Goal: Navigation & Orientation: Find specific page/section

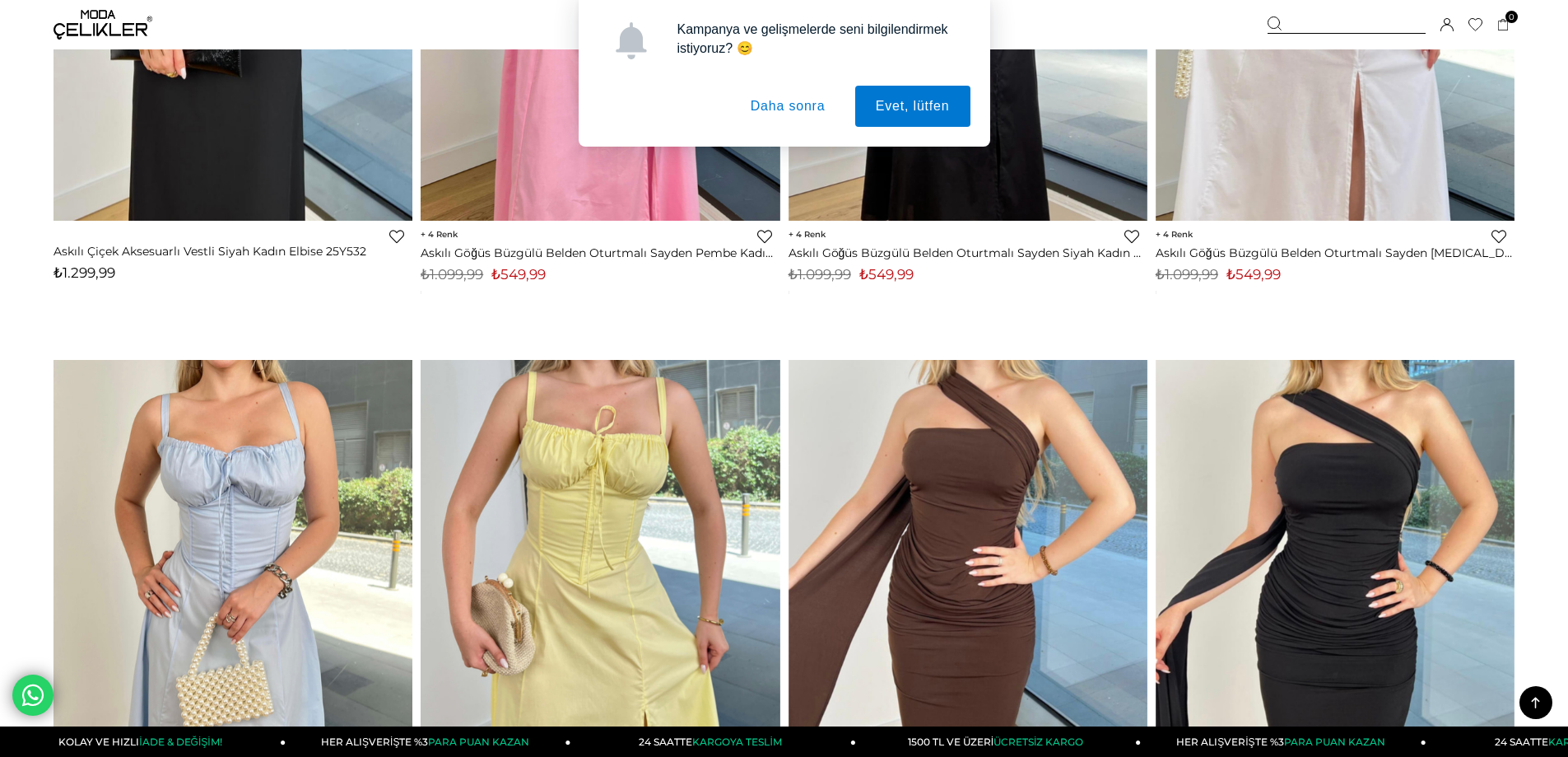
scroll to position [1483, 0]
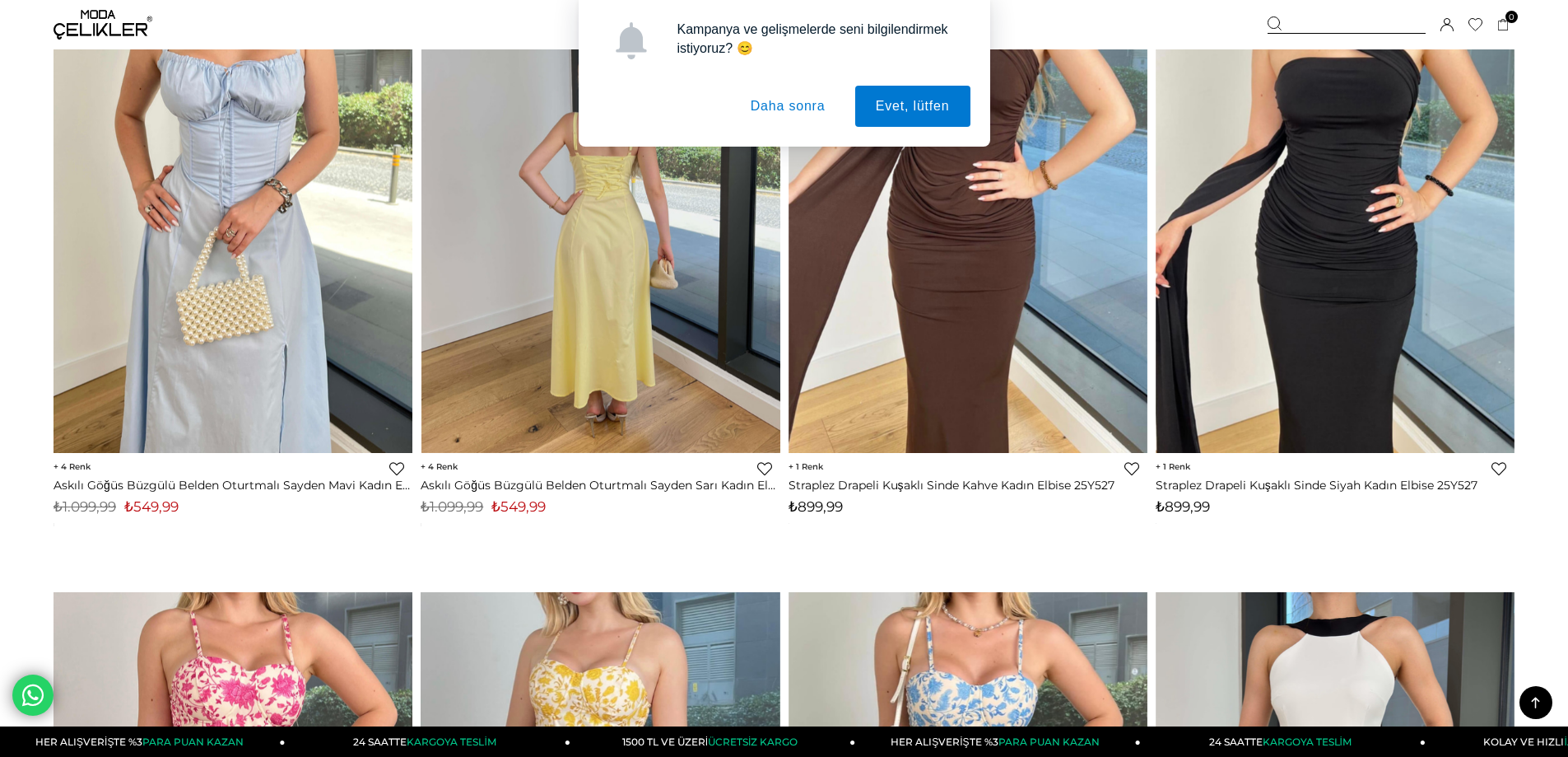
click at [778, 110] on button "Daha sonra" at bounding box center [788, 107] width 116 height 42
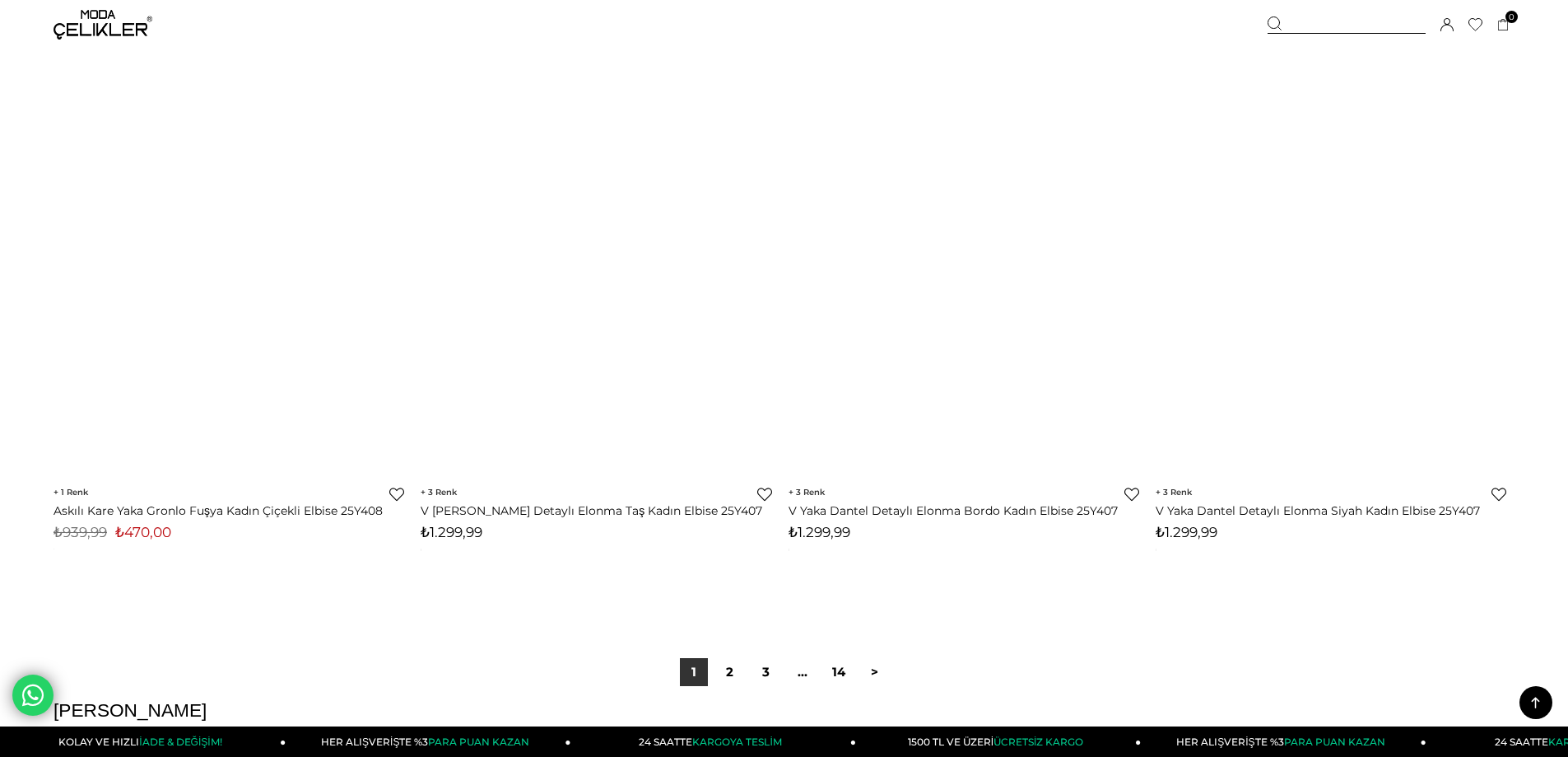
scroll to position [12271, 0]
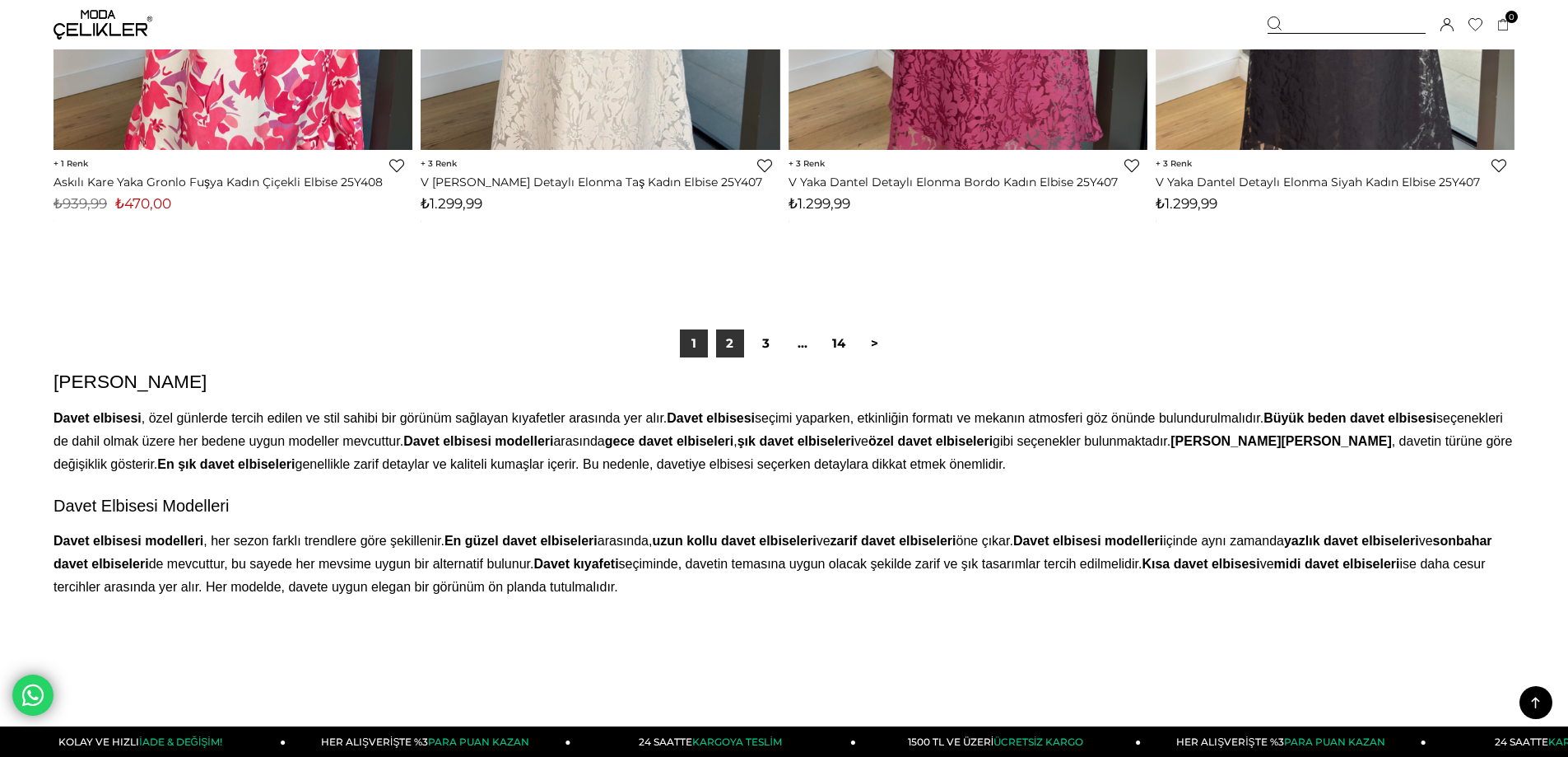
click at [740, 348] on link "2" at bounding box center [730, 343] width 28 height 28
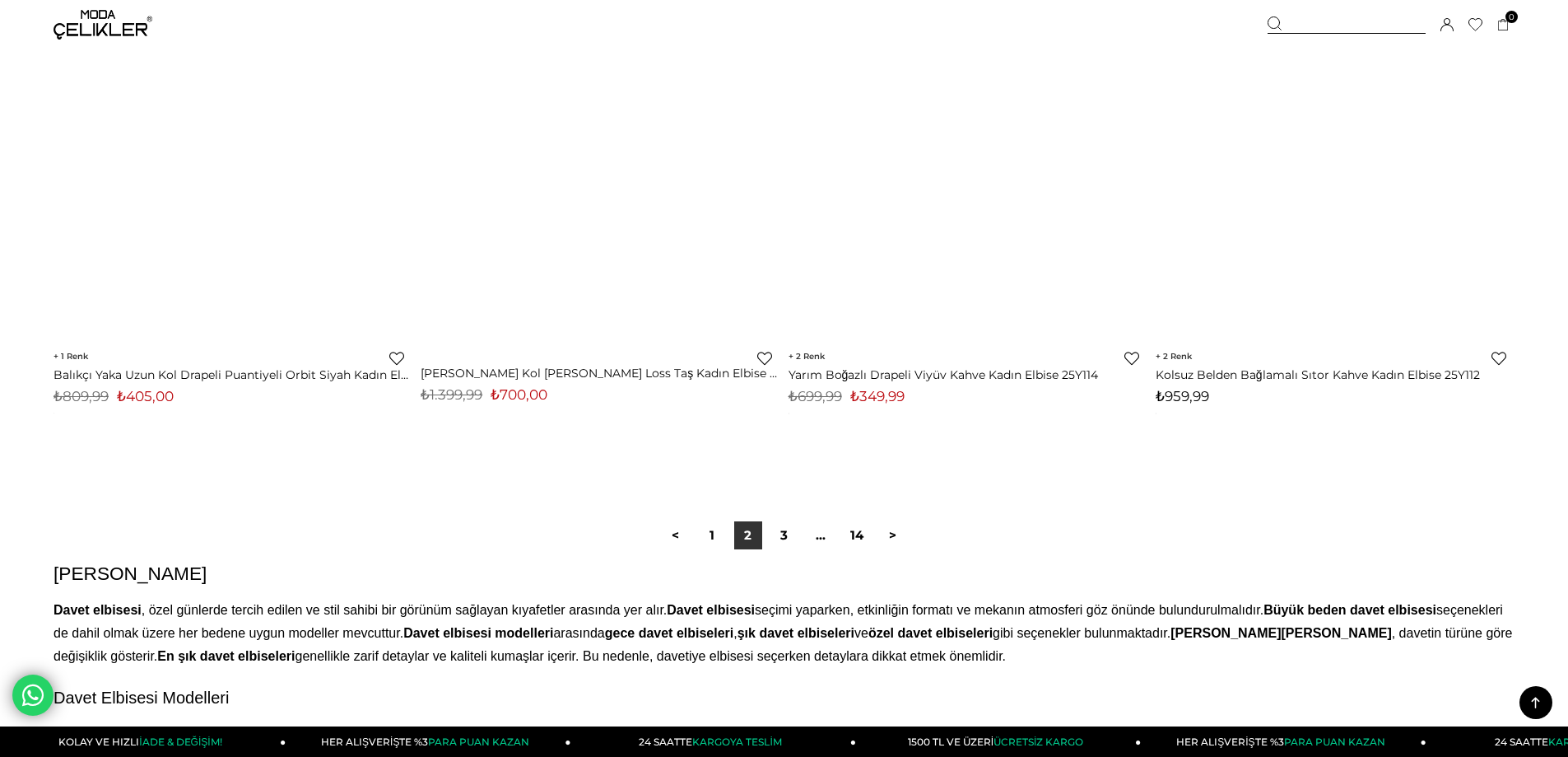
scroll to position [12353, 0]
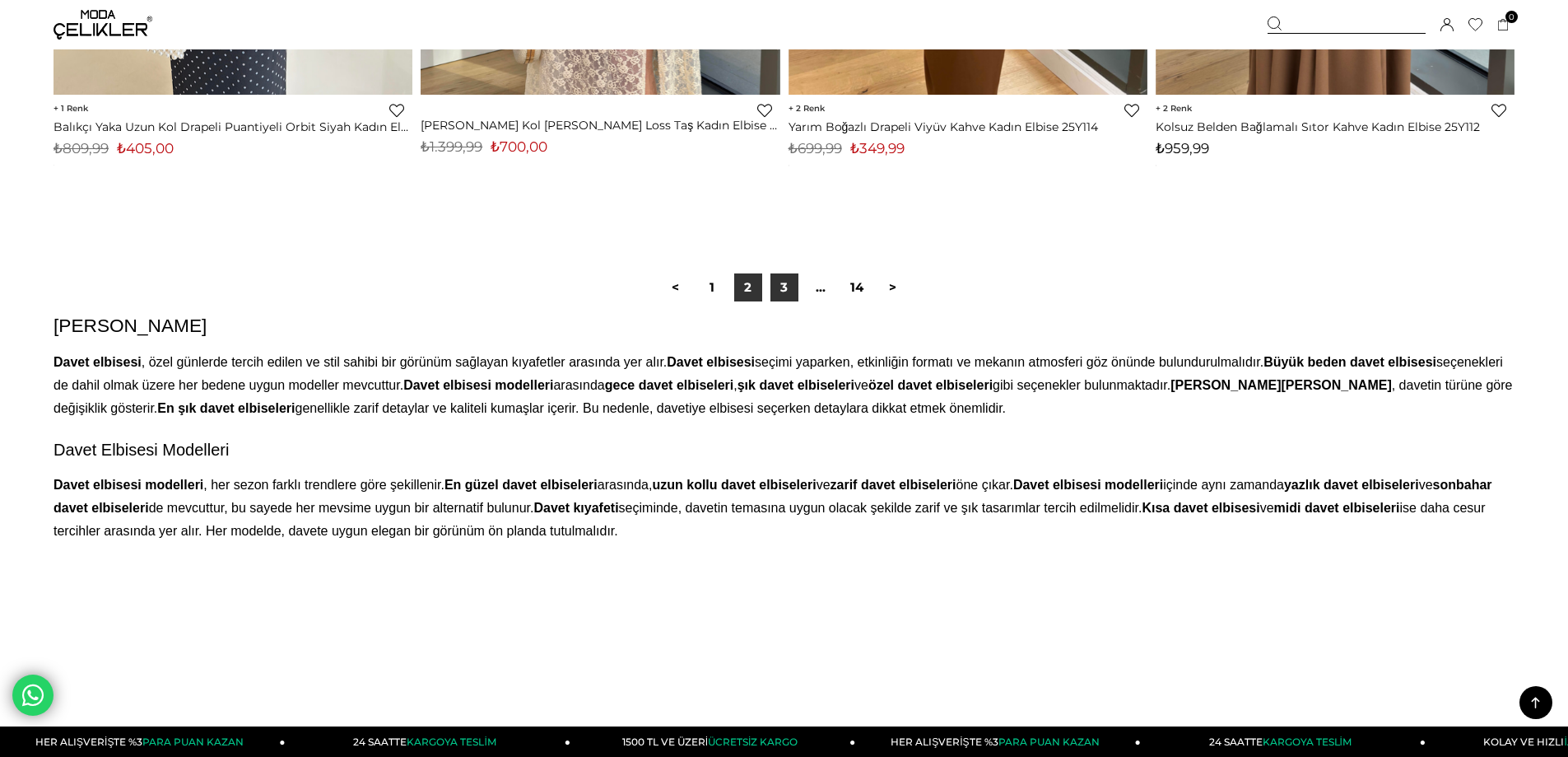
click at [793, 289] on link "3" at bounding box center [785, 288] width 28 height 28
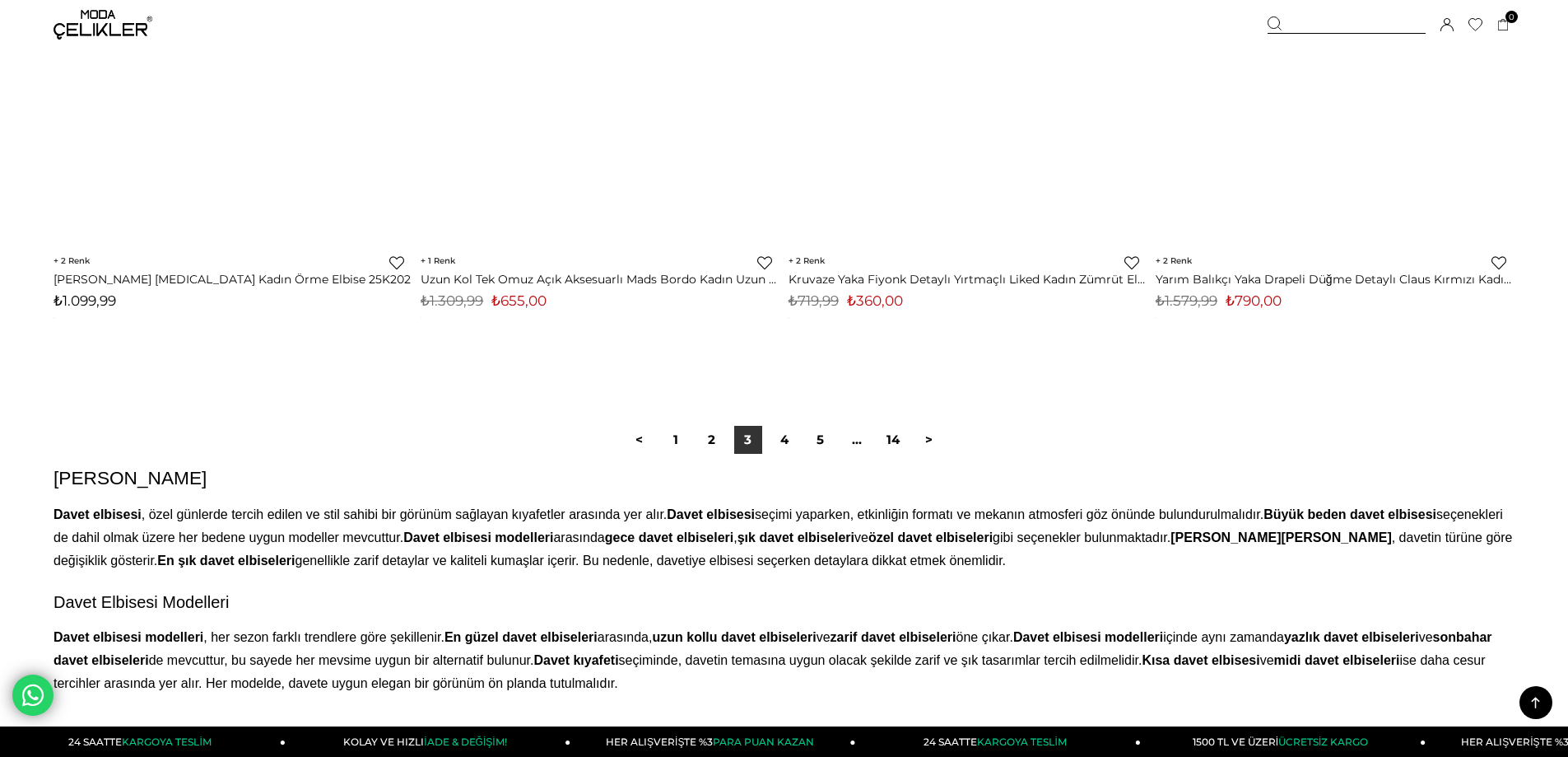
scroll to position [12436, 0]
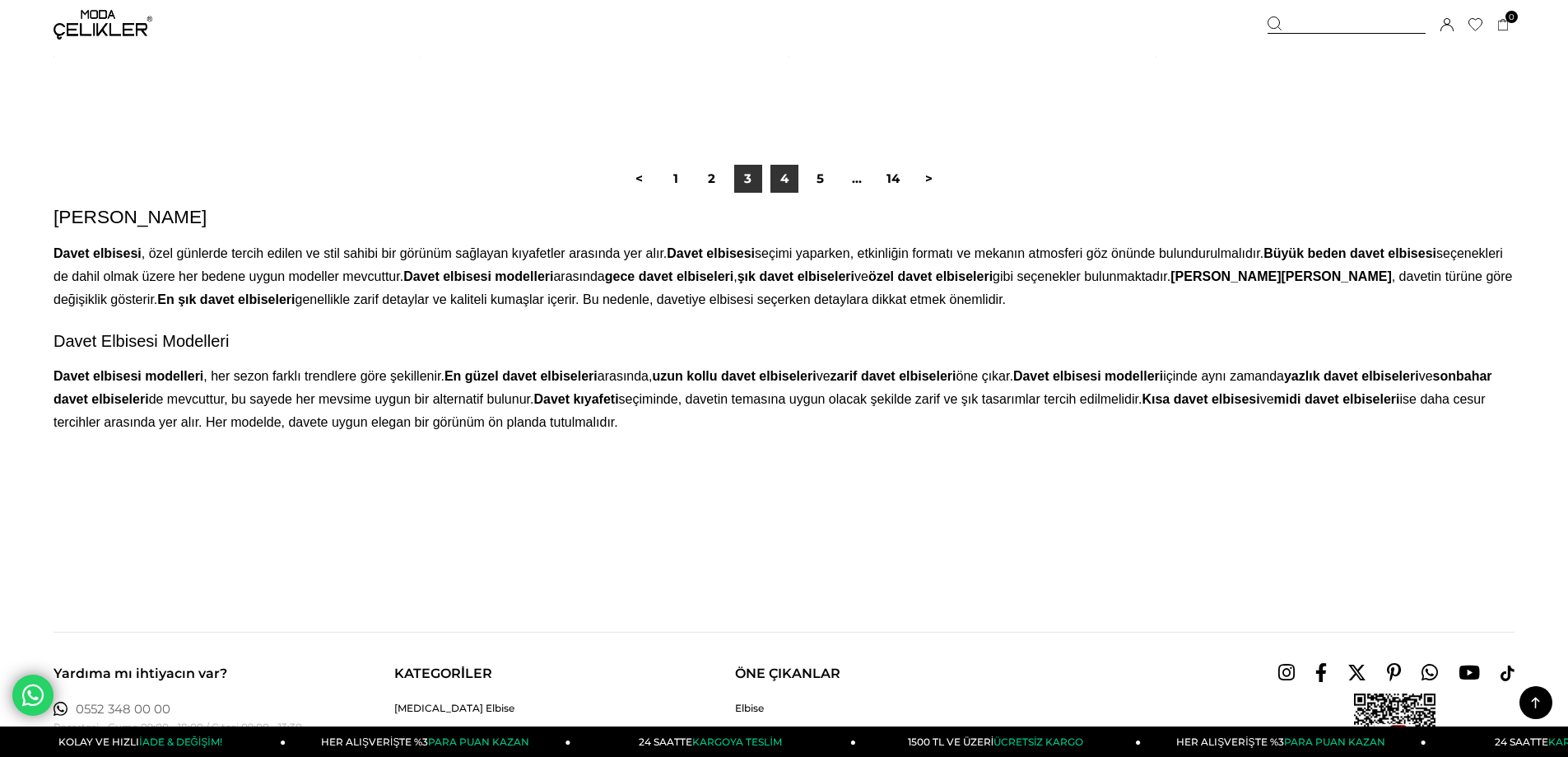
click at [780, 187] on link "4" at bounding box center [785, 179] width 28 height 28
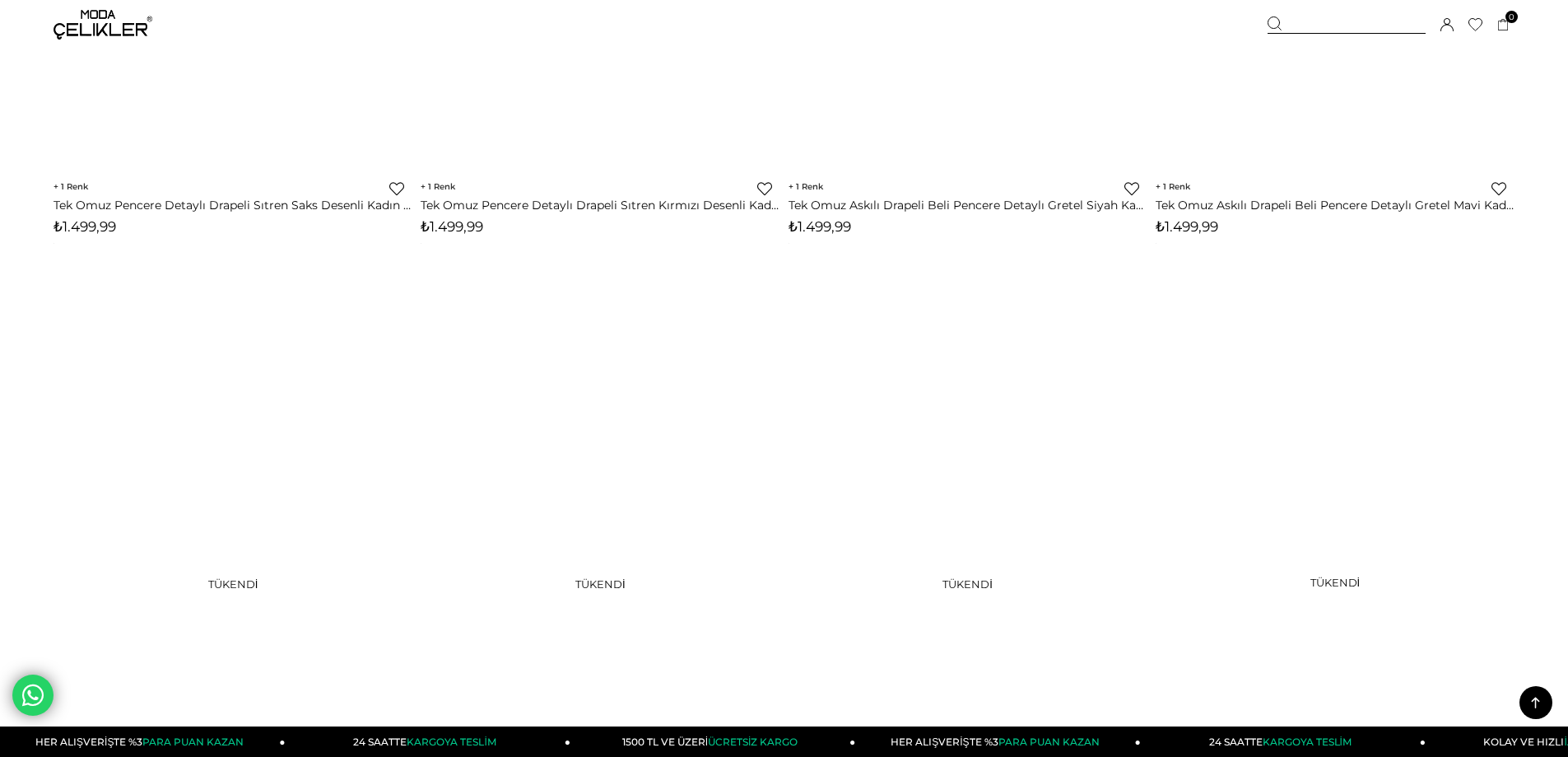
scroll to position [12271, 0]
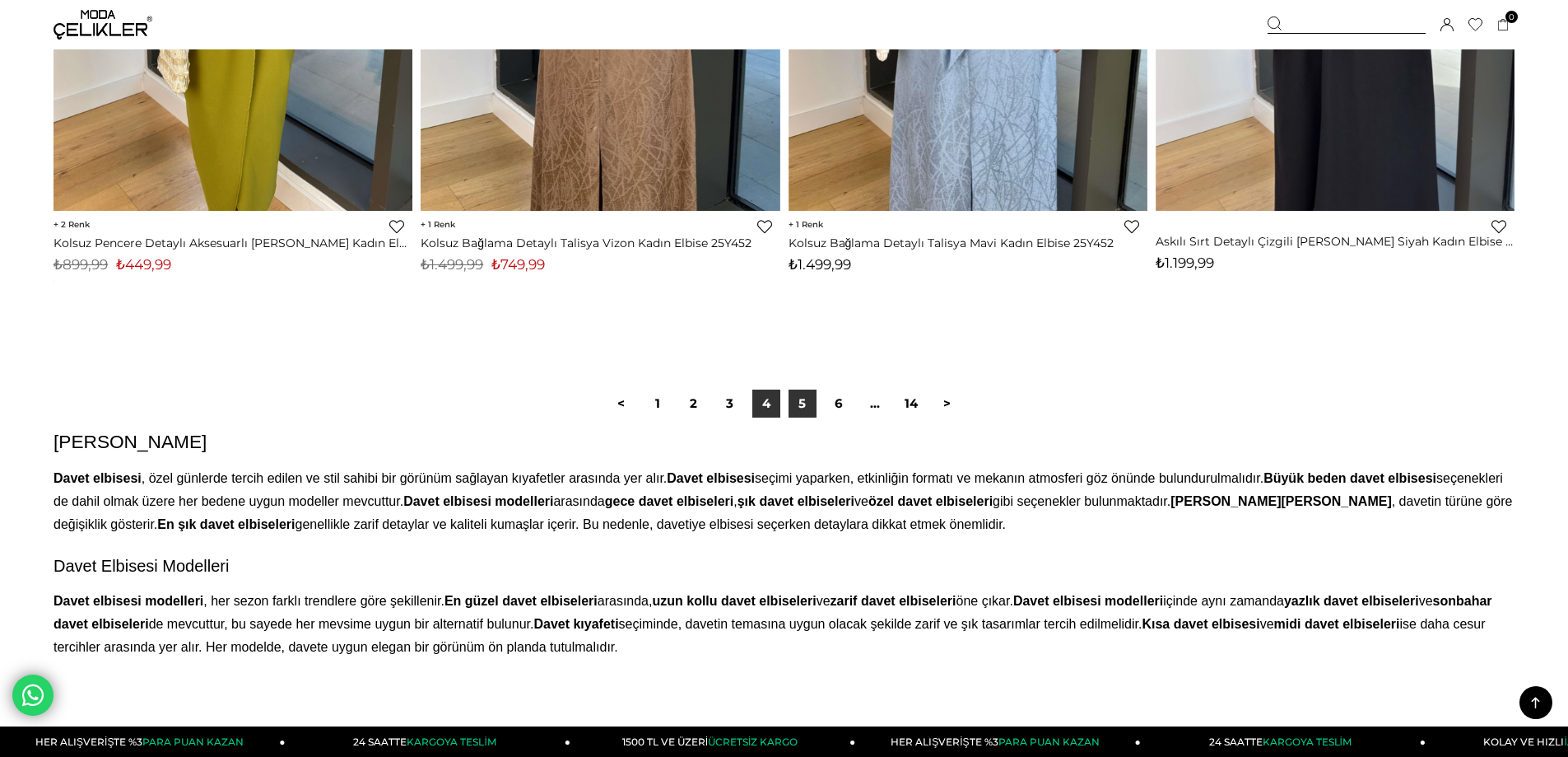
click at [806, 401] on link "5" at bounding box center [803, 404] width 28 height 28
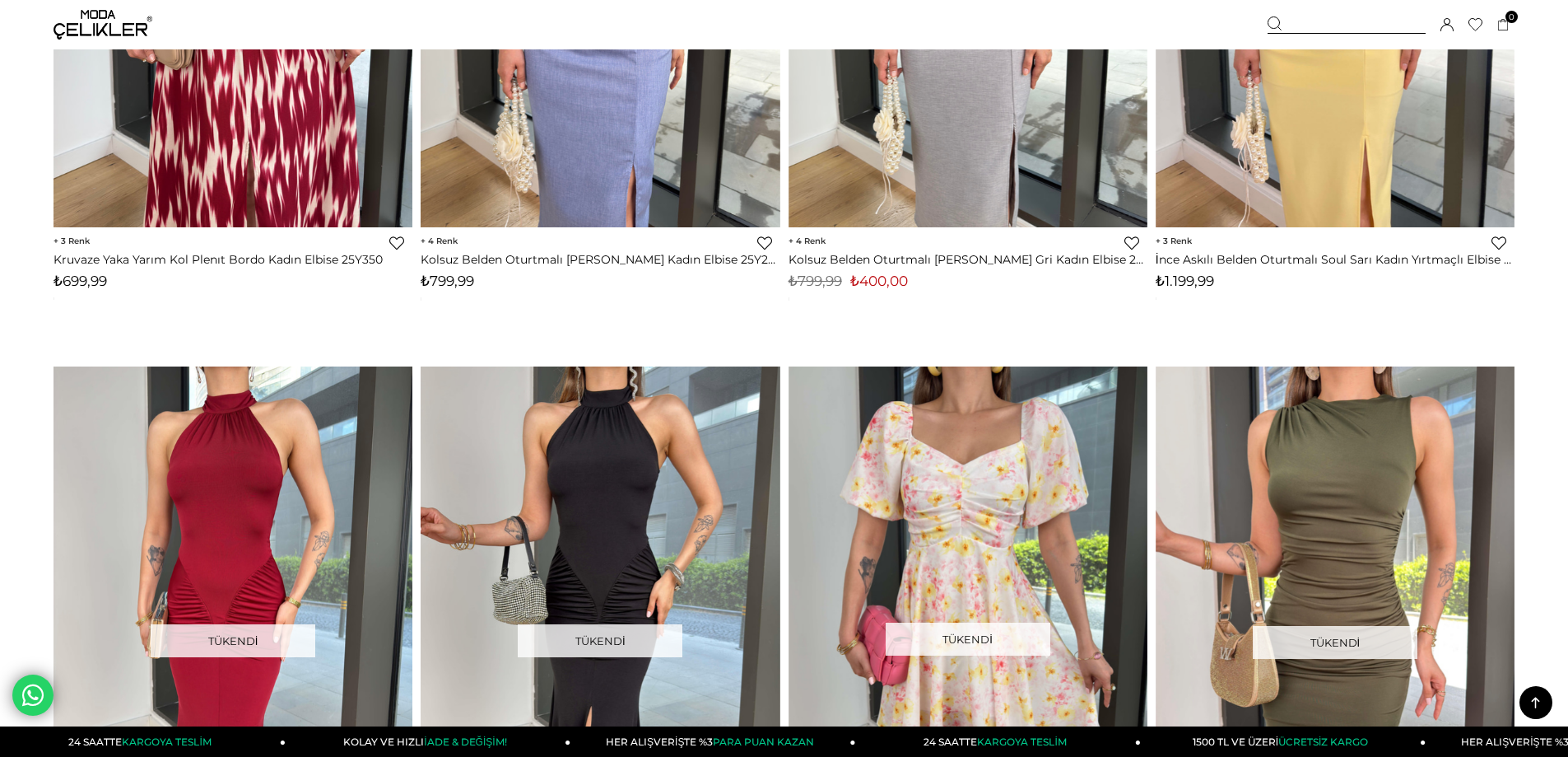
scroll to position [8565, 0]
